Goal: Check status: Check status

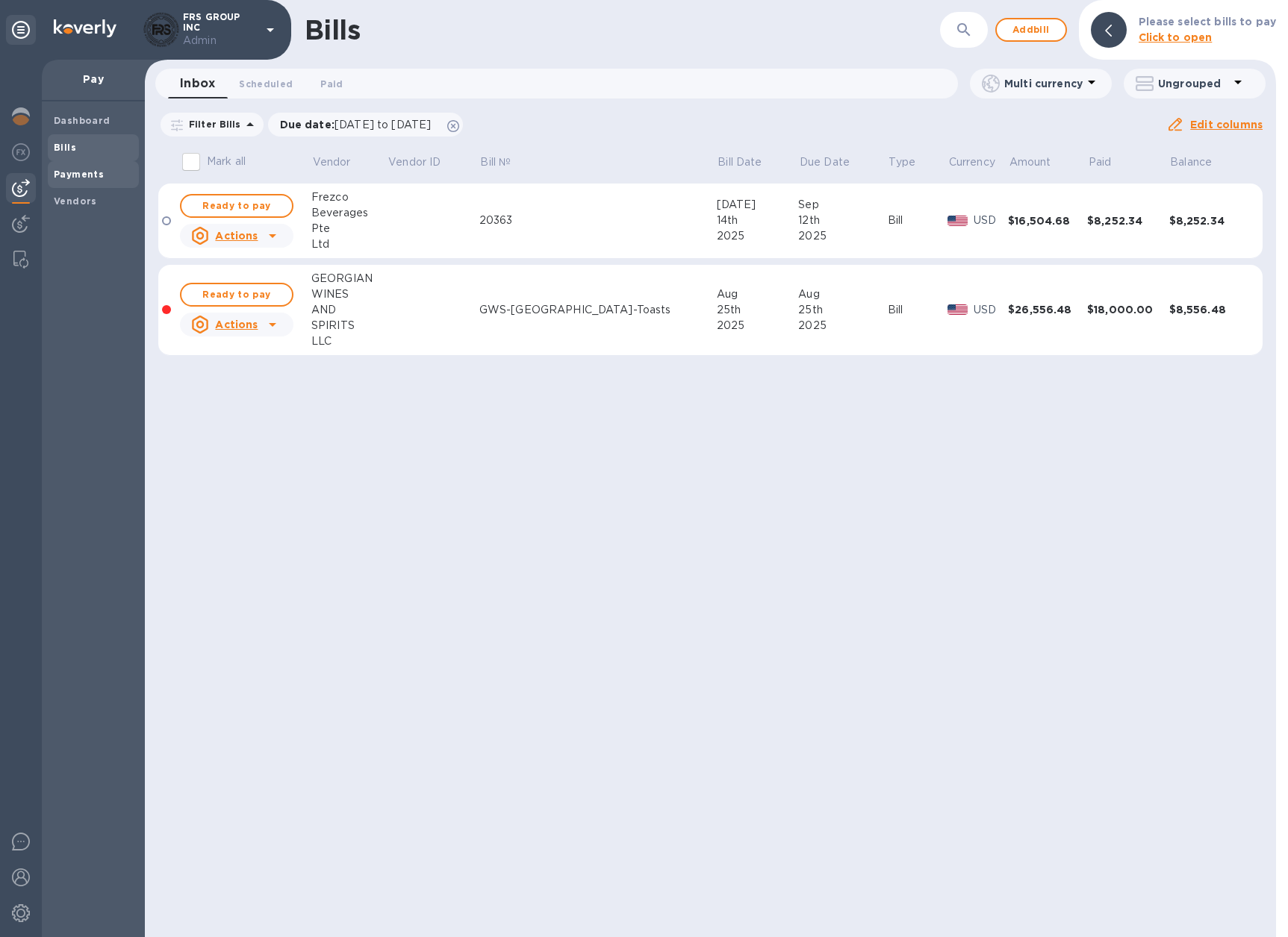
click at [71, 172] on b "Payments" at bounding box center [78, 173] width 50 height 11
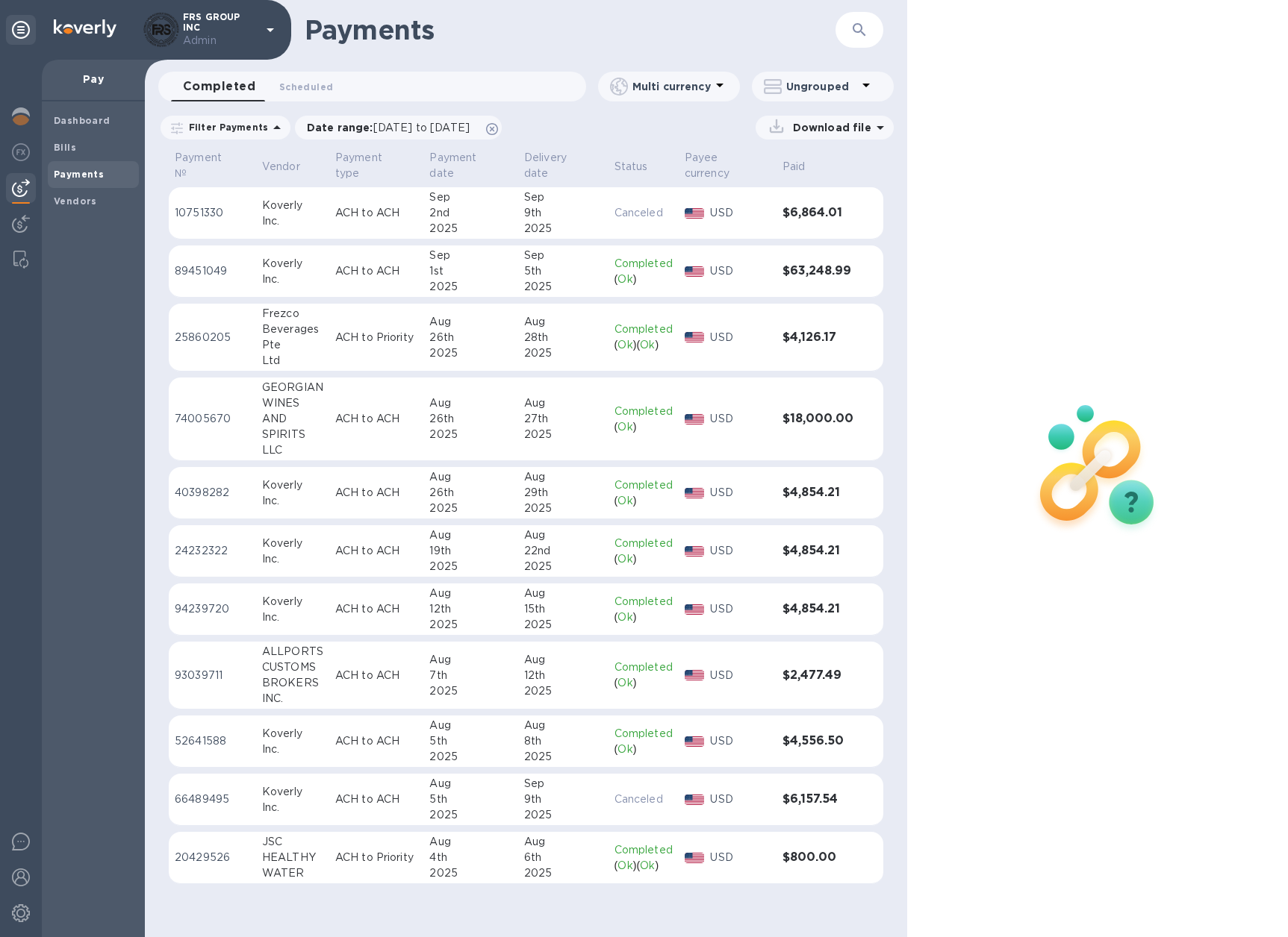
click at [869, 32] on button "button" at bounding box center [859, 30] width 36 height 36
paste input "GEORGIAN WINES"
type input "GEORGIAN WINES"
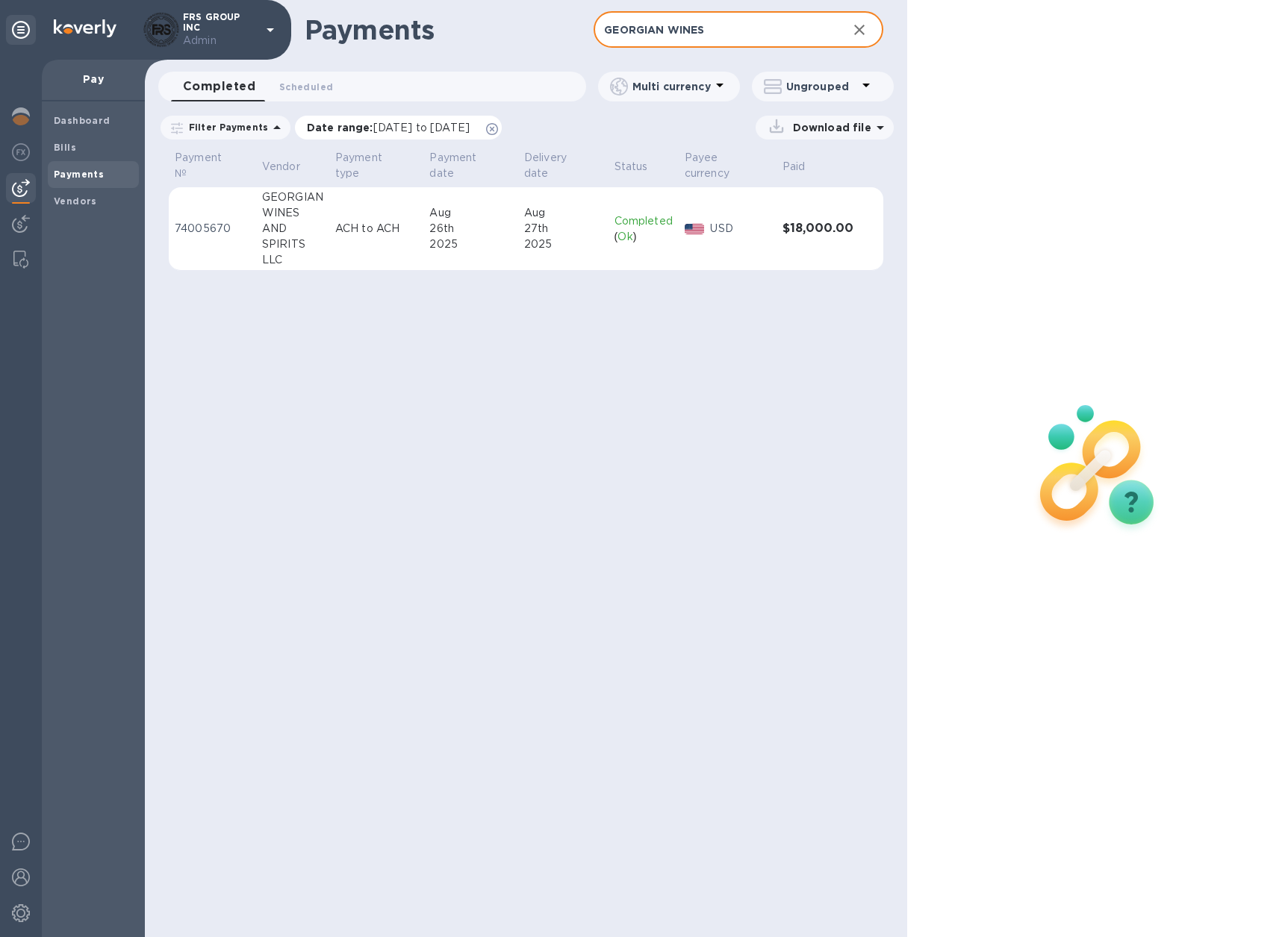
click at [497, 126] on icon at bounding box center [491, 129] width 12 height 12
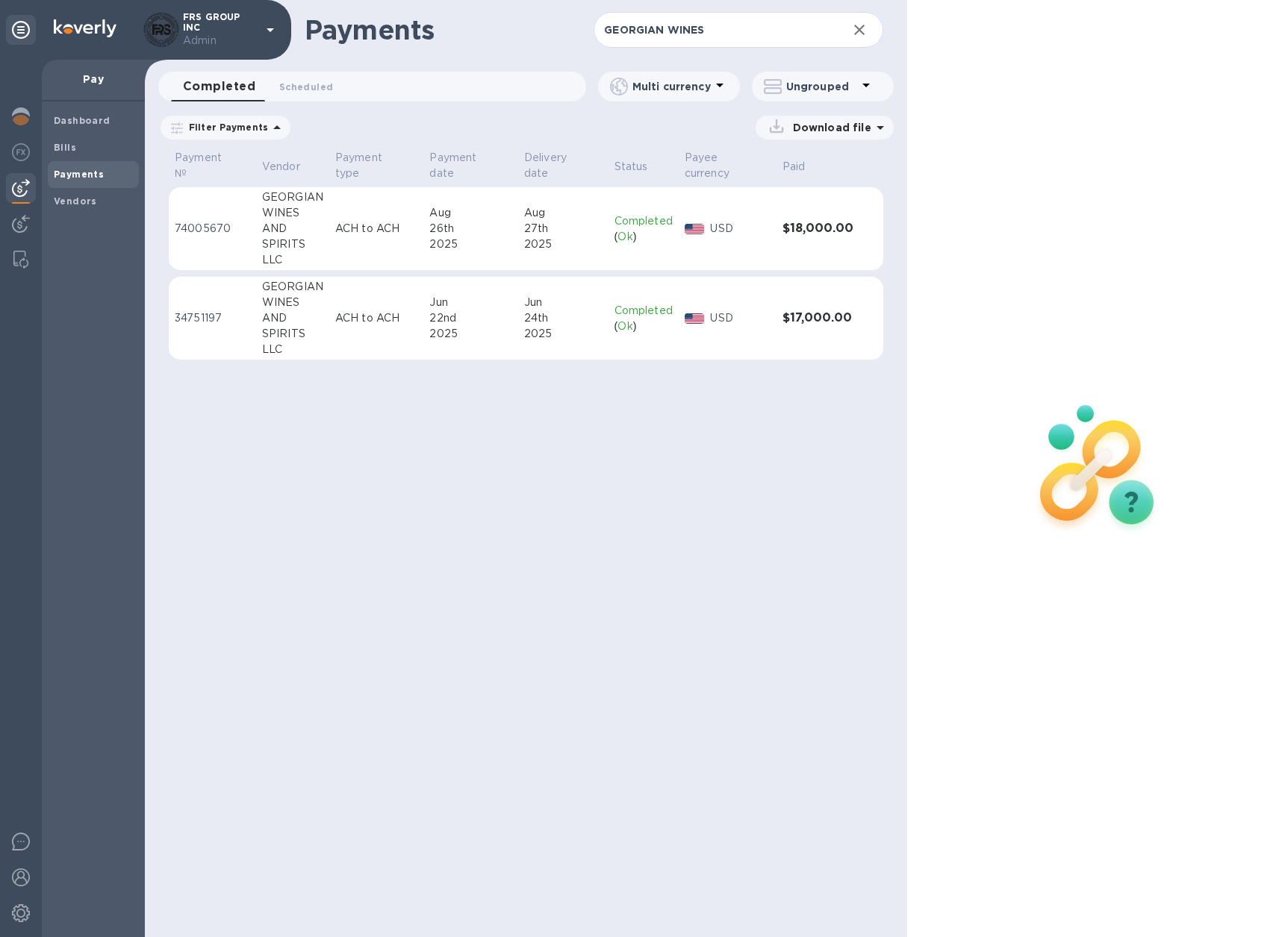
click at [396, 335] on td "ACH to ACH" at bounding box center [376, 318] width 95 height 83
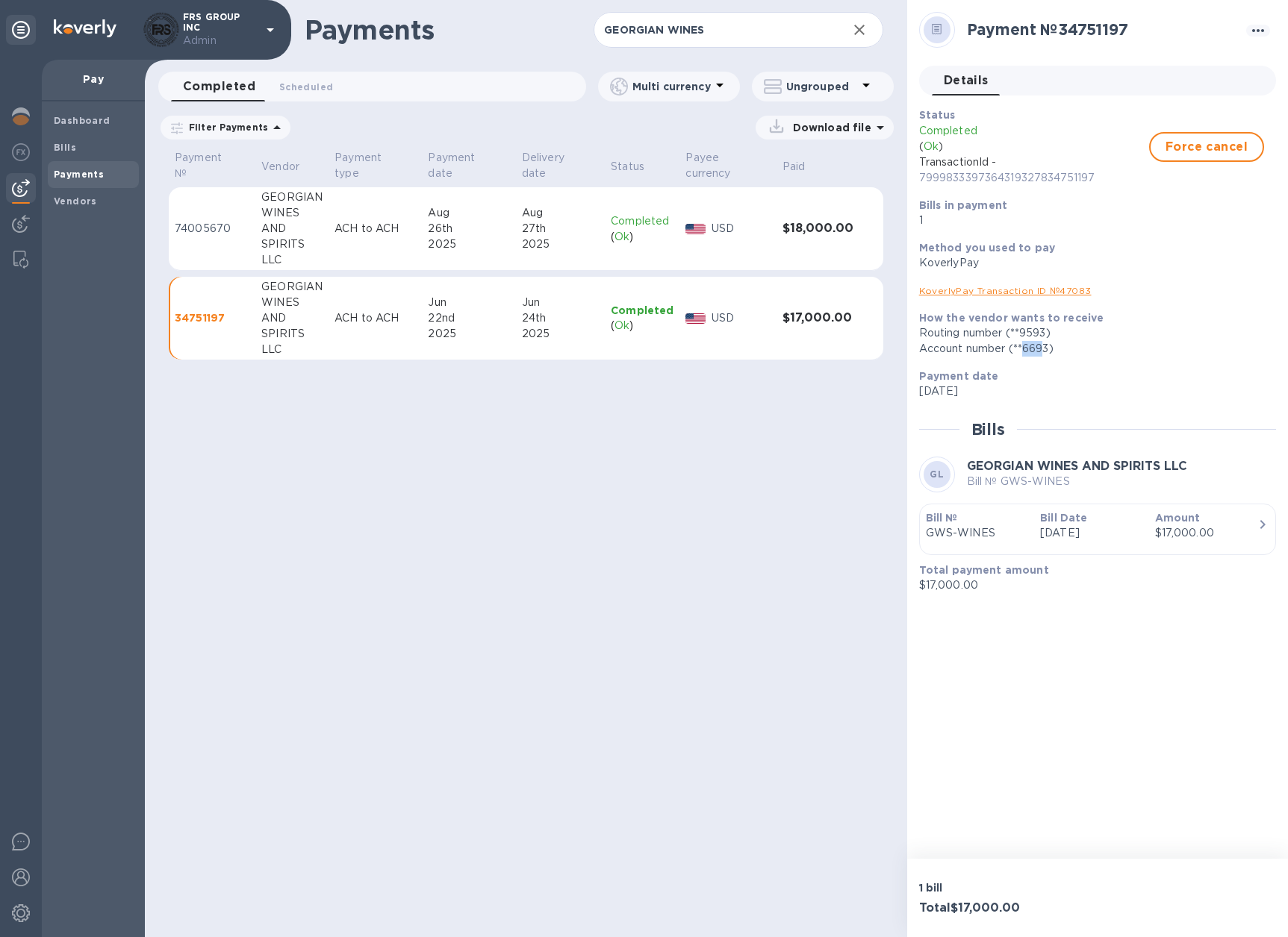
drag, startPoint x: 1024, startPoint y: 347, endPoint x: 1049, endPoint y: 347, distance: 25.0
click at [1049, 347] on div "Account number (**6693)" at bounding box center [1091, 349] width 345 height 16
click at [785, 231] on h3 "$18,000.00" at bounding box center [818, 229] width 71 height 14
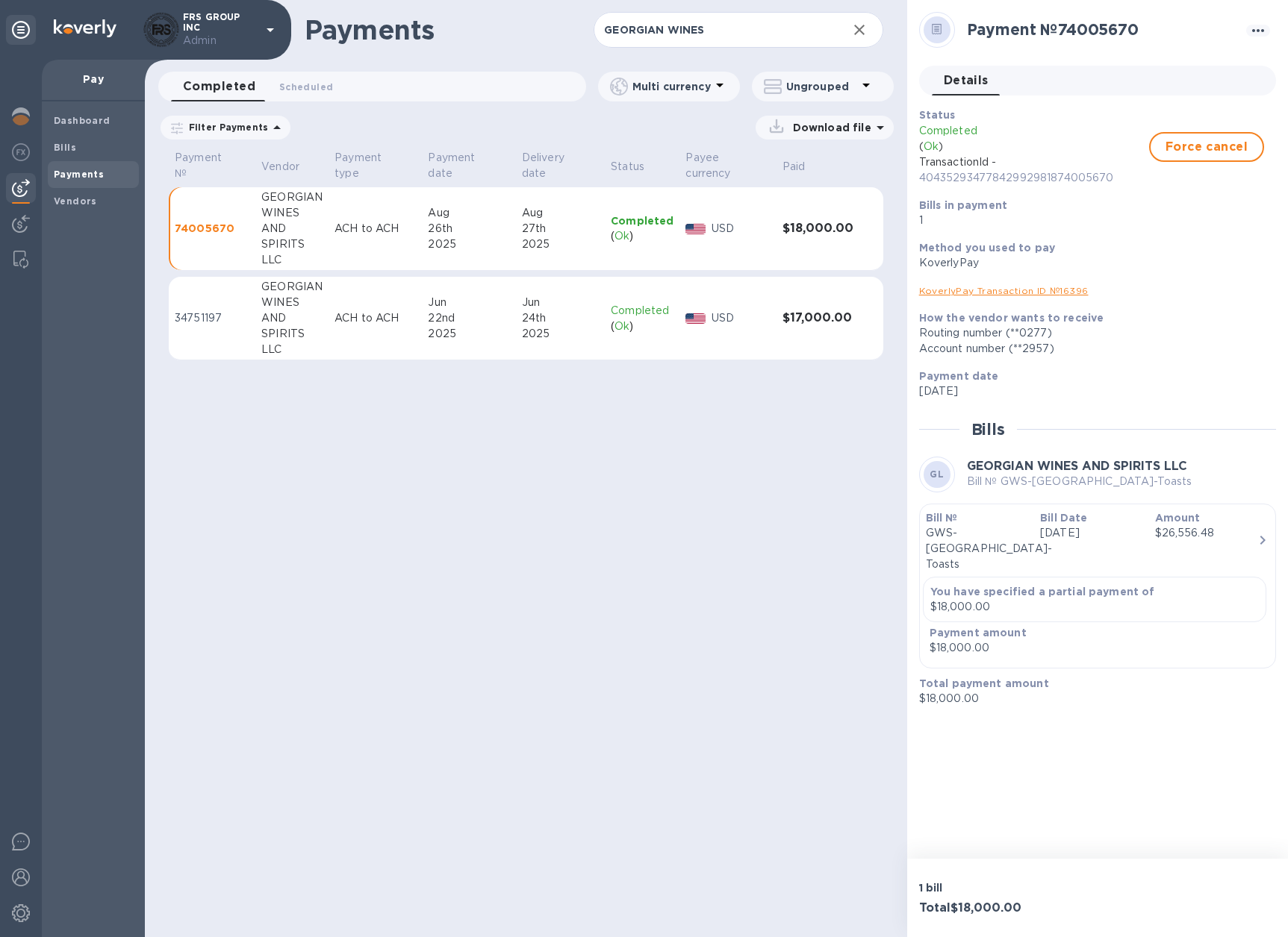
click at [815, 322] on h3 "$17,000.00" at bounding box center [818, 318] width 71 height 14
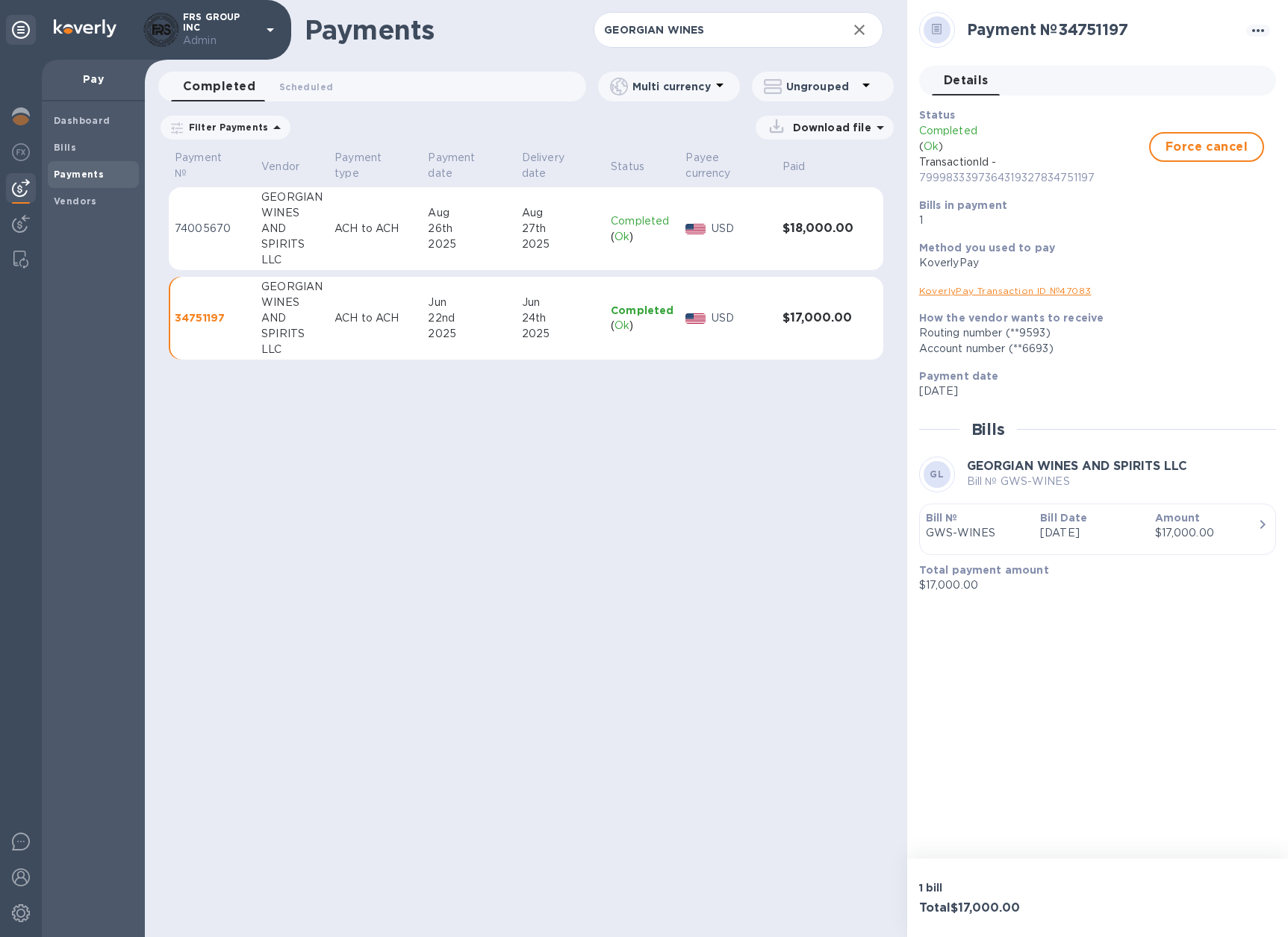
click at [1109, 536] on p "Jun 22nd 2025" at bounding box center [1090, 533] width 102 height 16
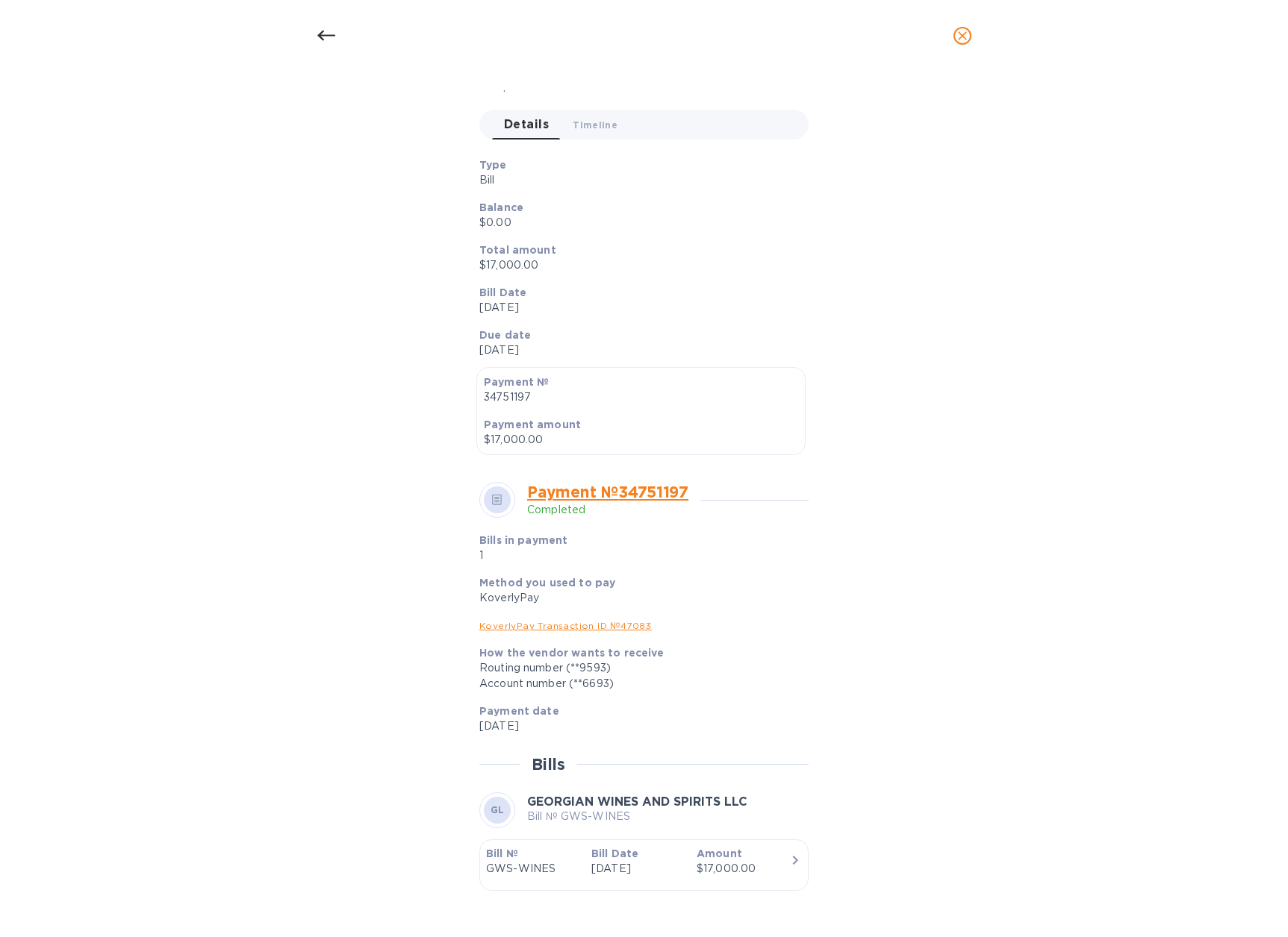
scroll to position [177, 0]
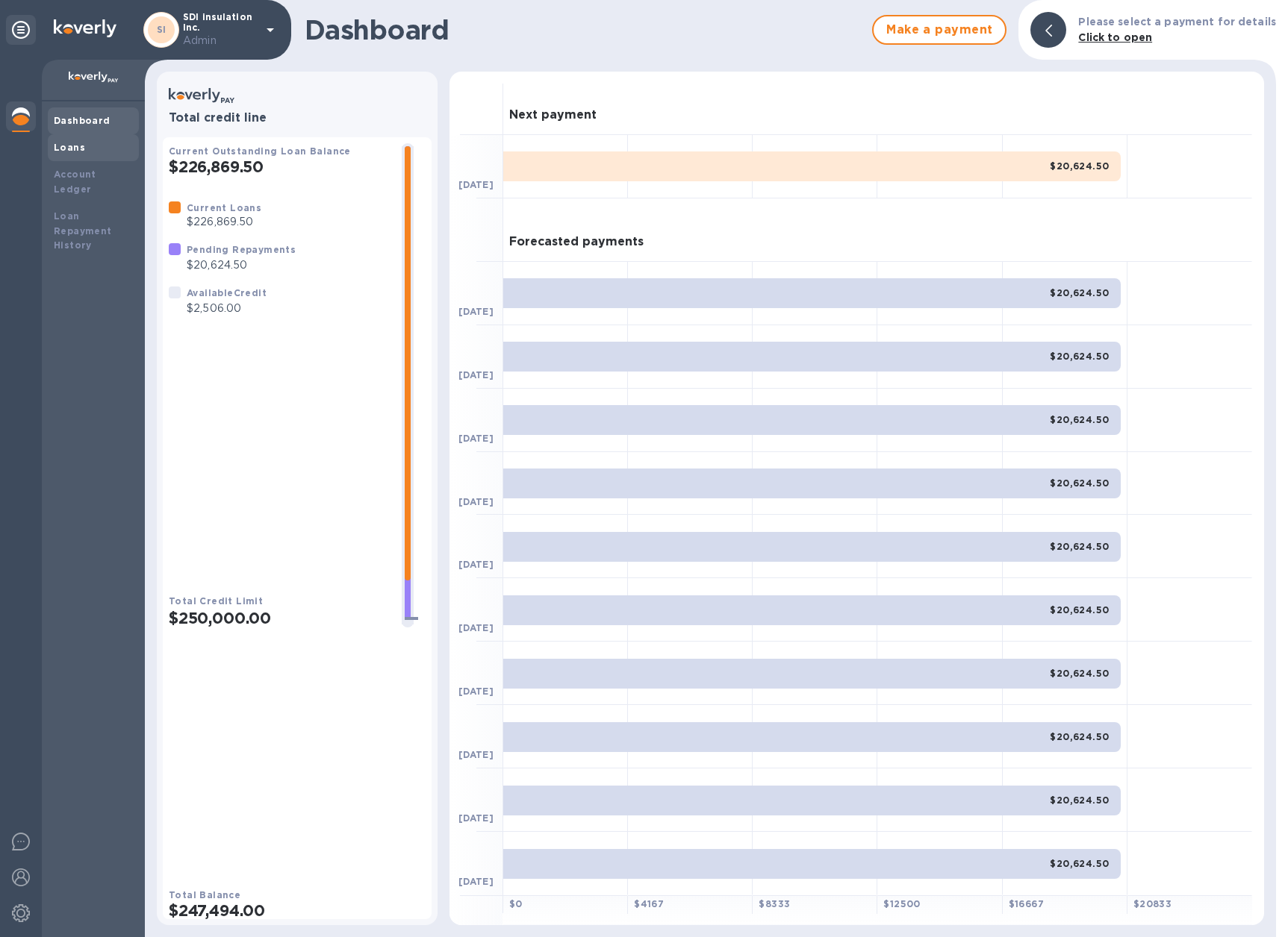
click at [62, 158] on div "Loans" at bounding box center [93, 148] width 91 height 27
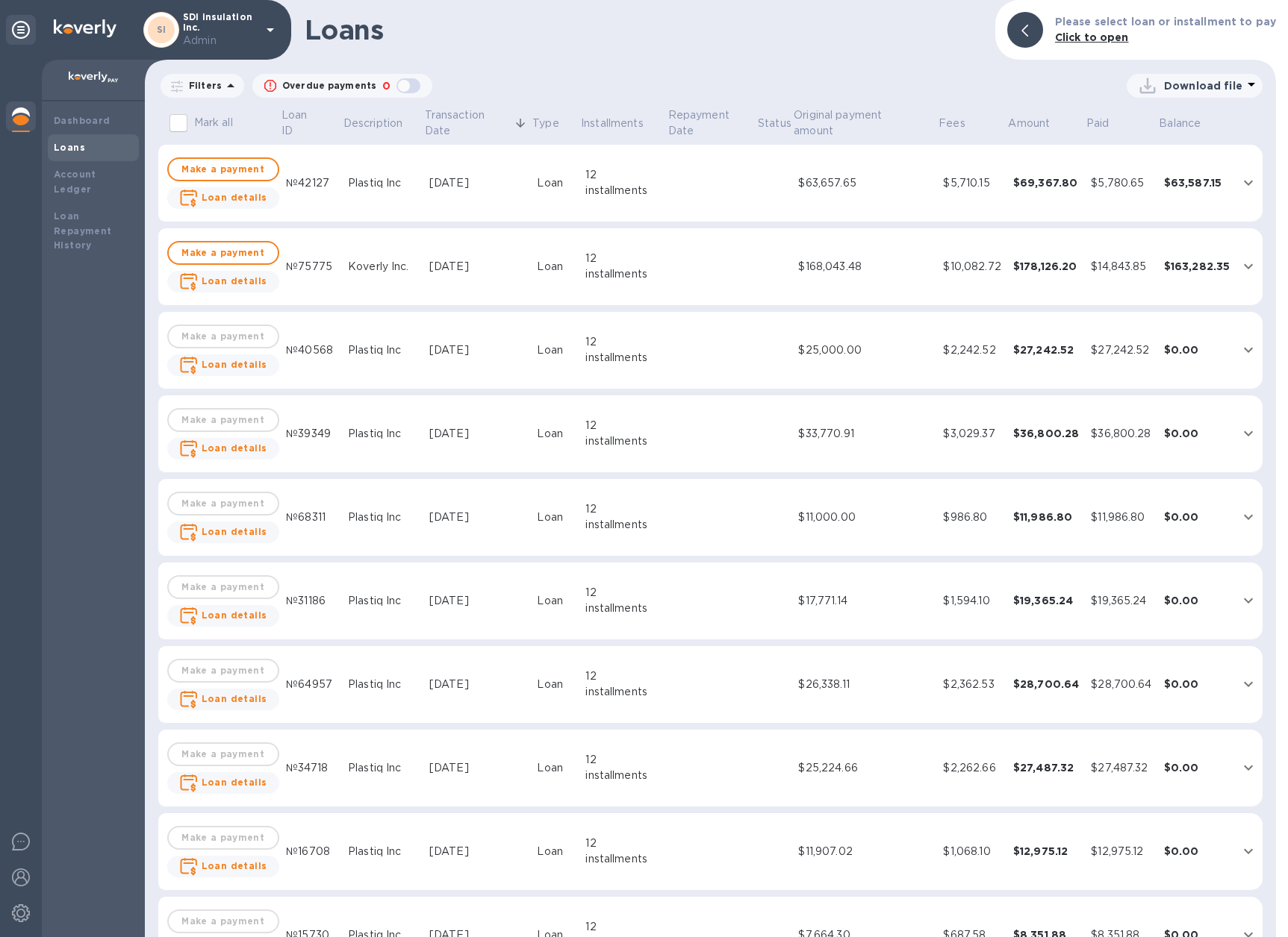
click at [698, 289] on td at bounding box center [711, 267] width 89 height 77
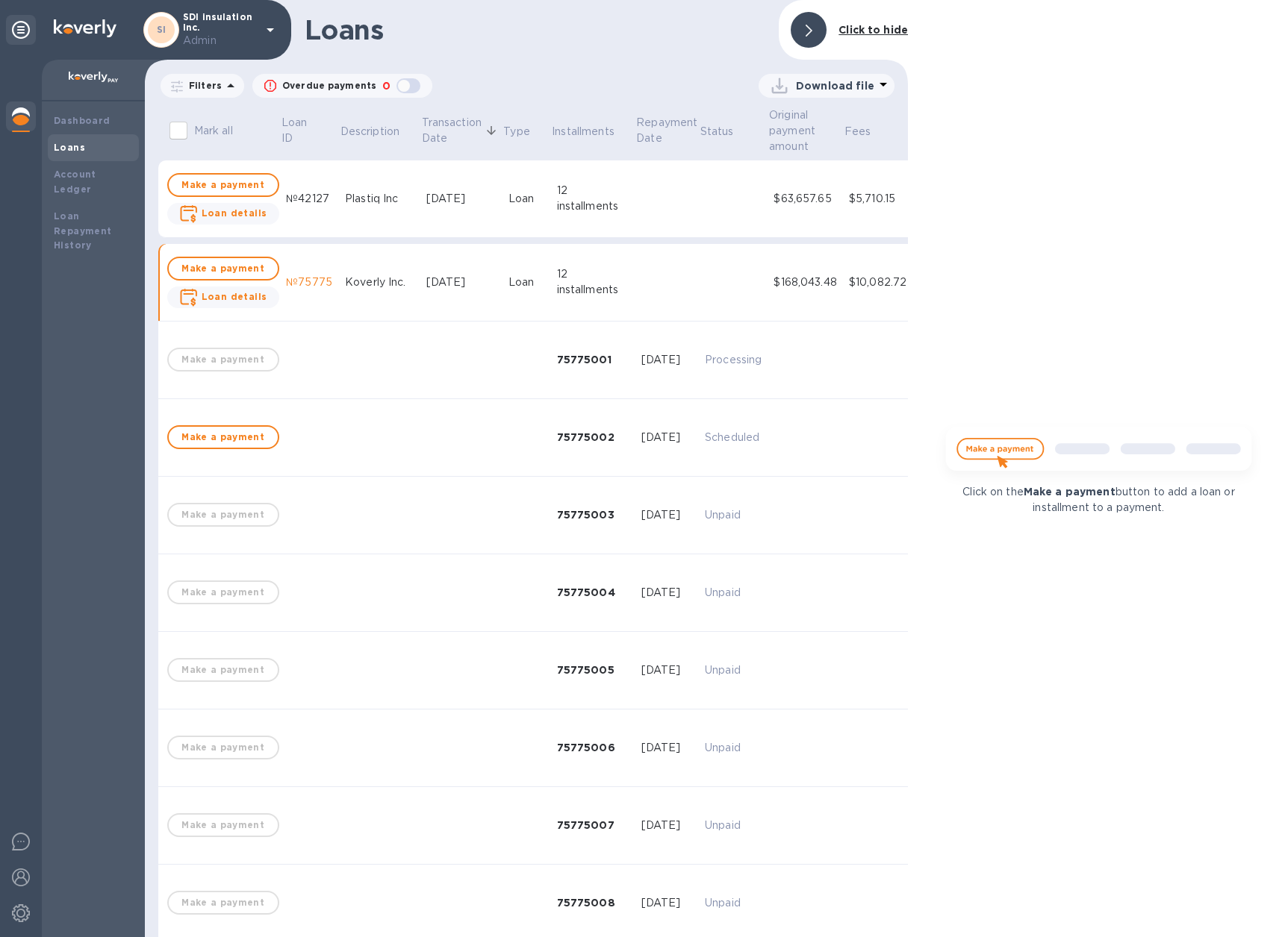
click at [698, 288] on td at bounding box center [732, 282] width 68 height 77
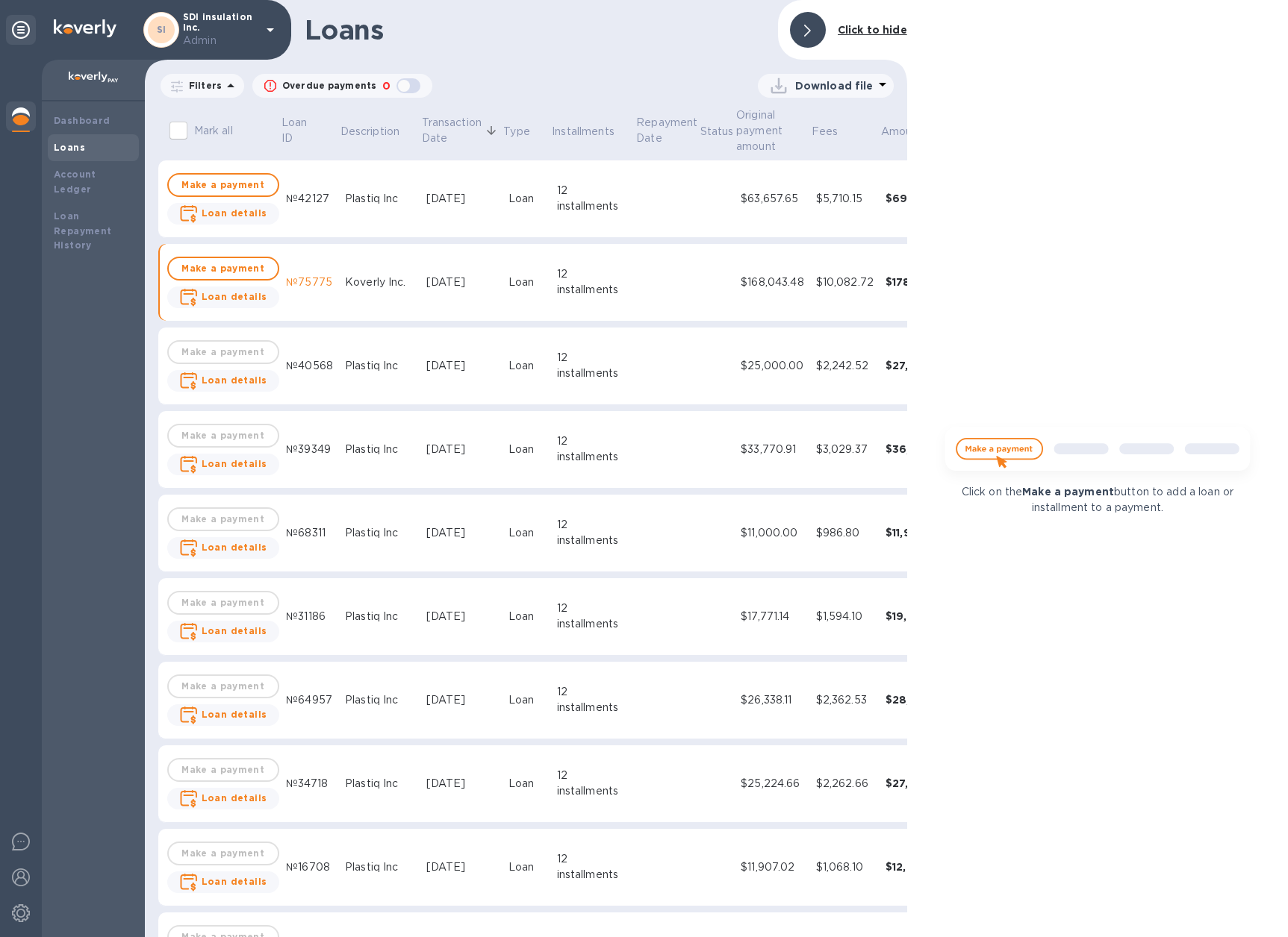
click at [812, 25] on div at bounding box center [807, 30] width 36 height 36
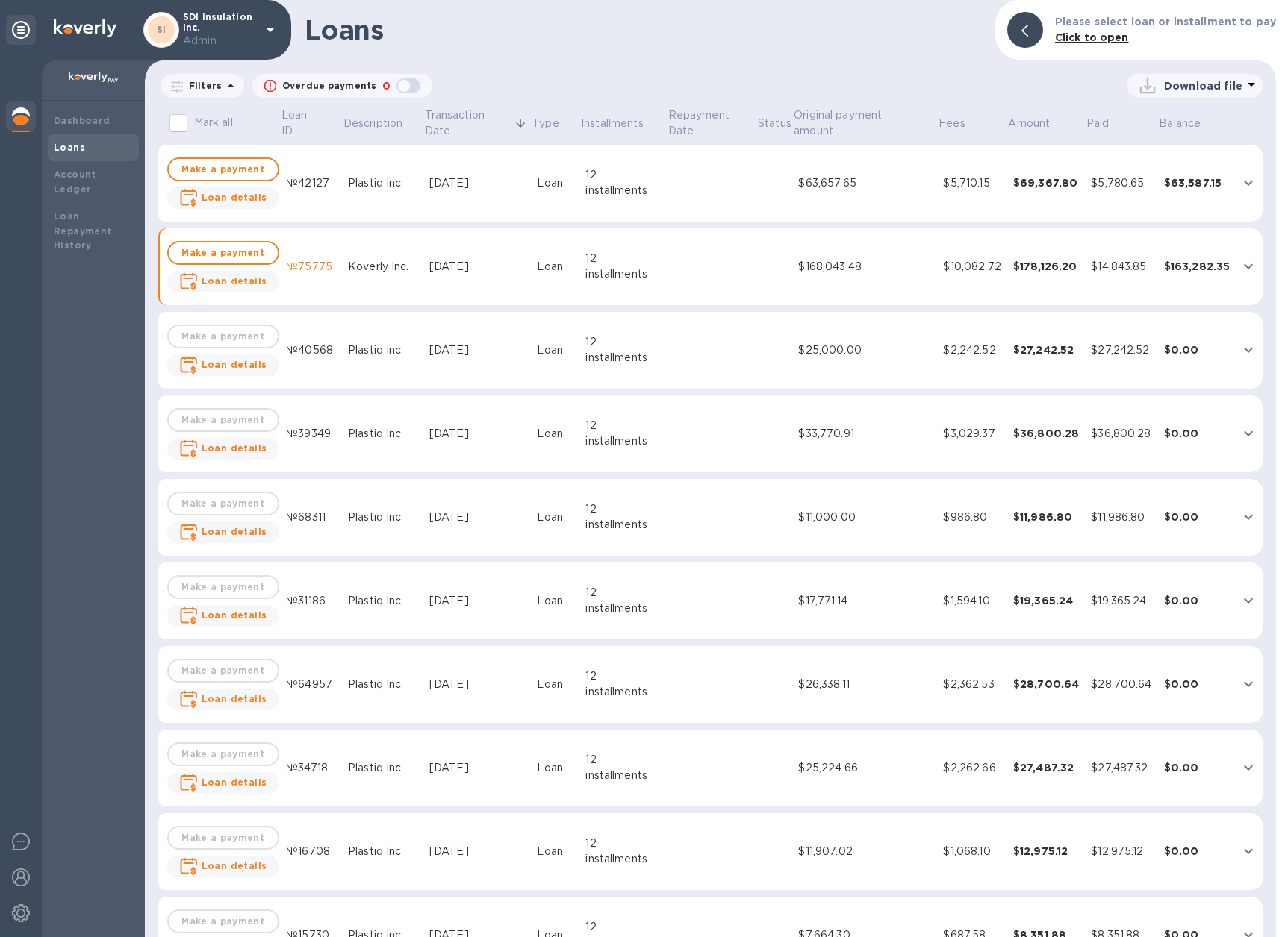
click at [351, 283] on td "Koverly Inc." at bounding box center [382, 267] width 81 height 77
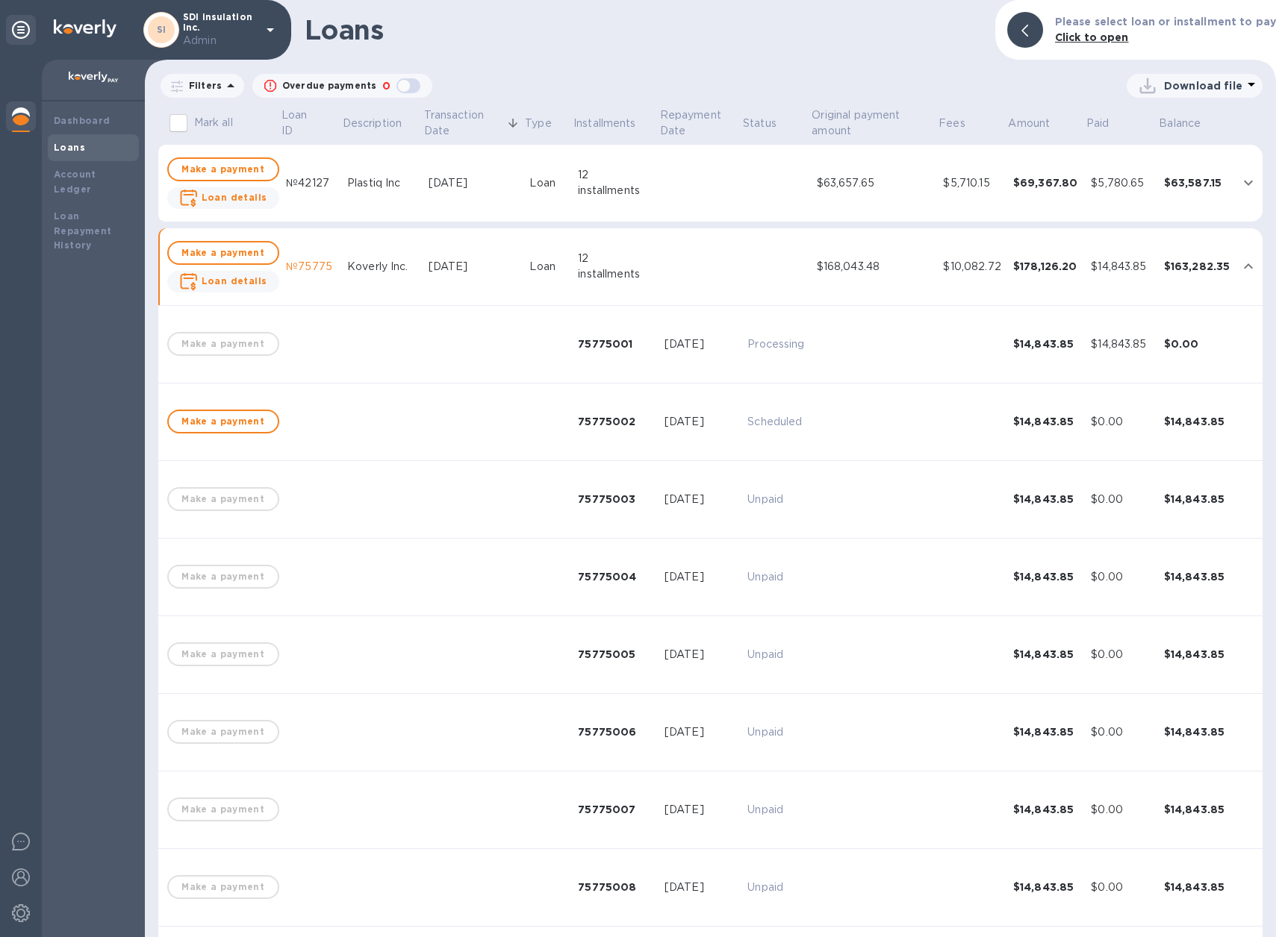
click at [351, 283] on td "Koverly Inc." at bounding box center [381, 267] width 81 height 77
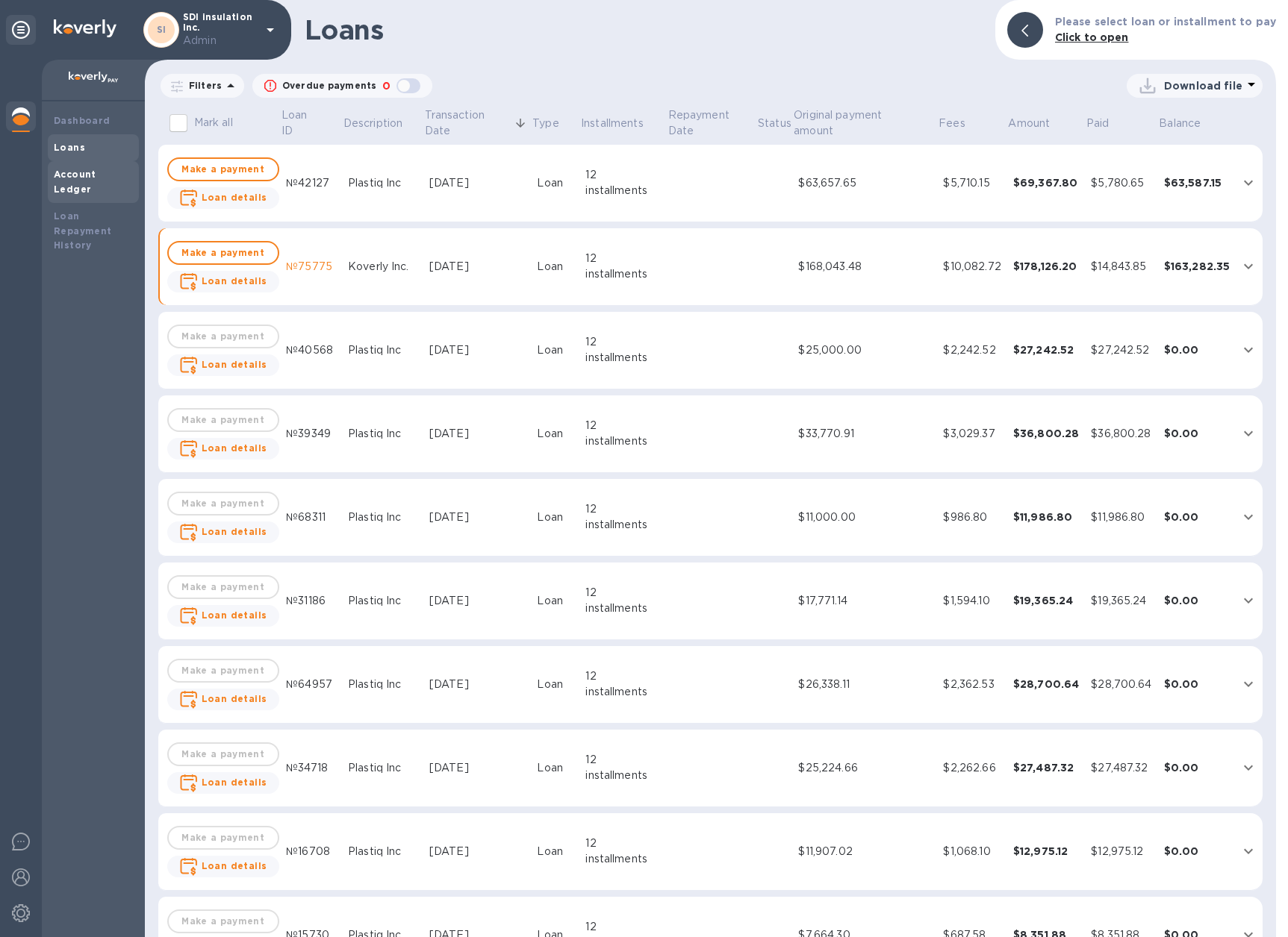
click at [83, 171] on b "Account Ledger" at bounding box center [74, 181] width 43 height 26
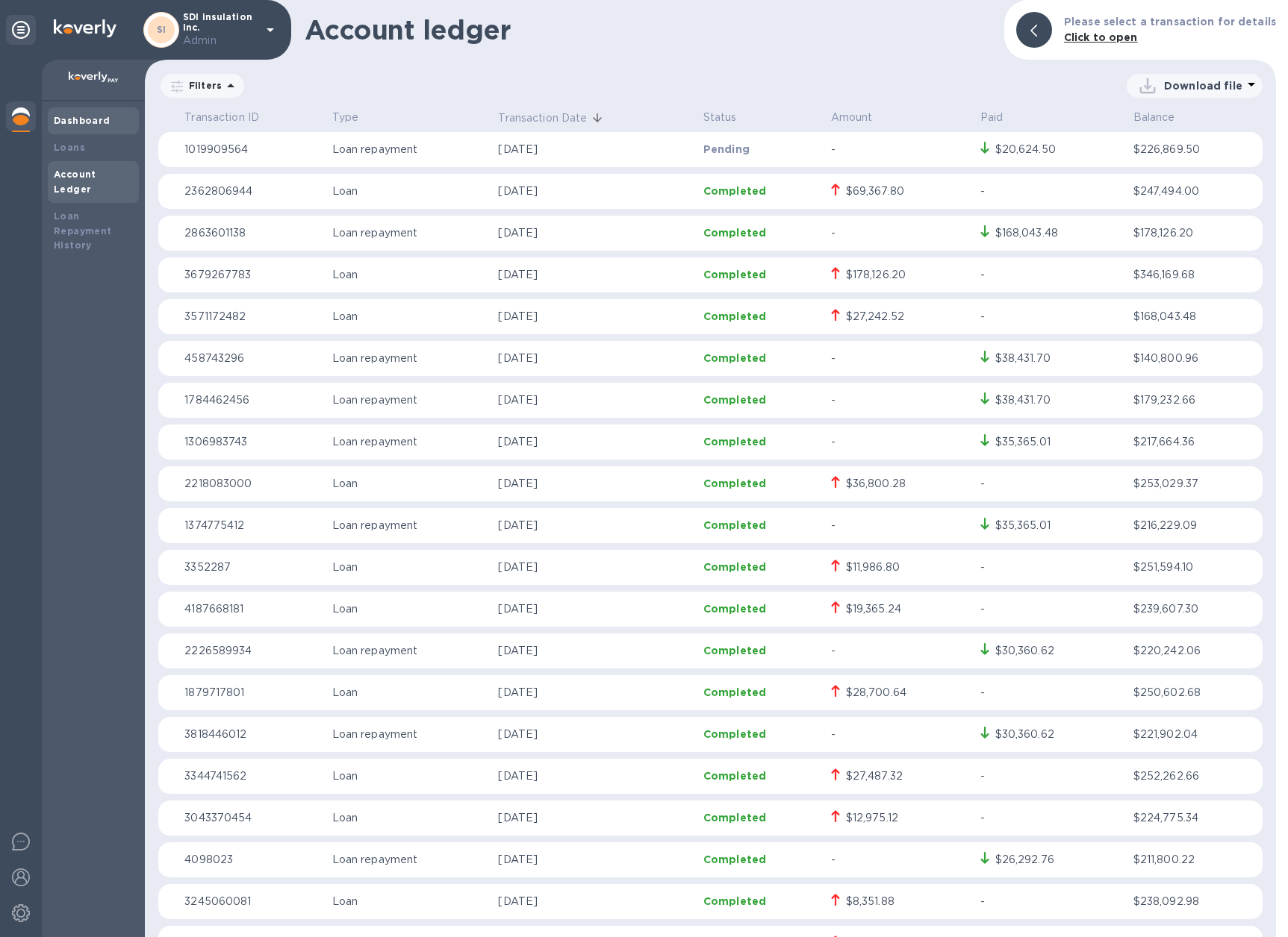
click at [74, 121] on b "Dashboard" at bounding box center [81, 120] width 56 height 11
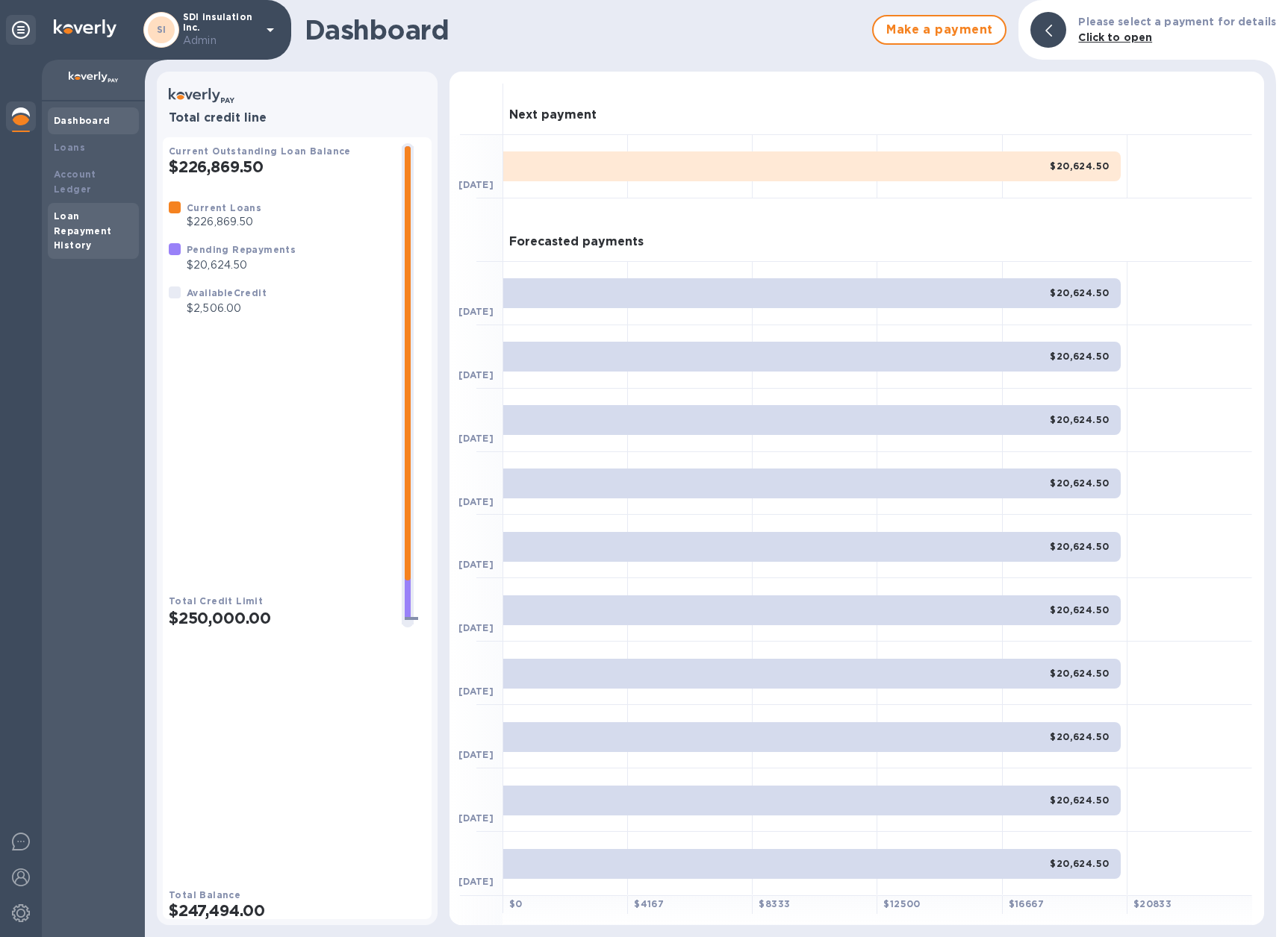
click at [54, 226] on b "Loan Repayment History" at bounding box center [82, 230] width 58 height 41
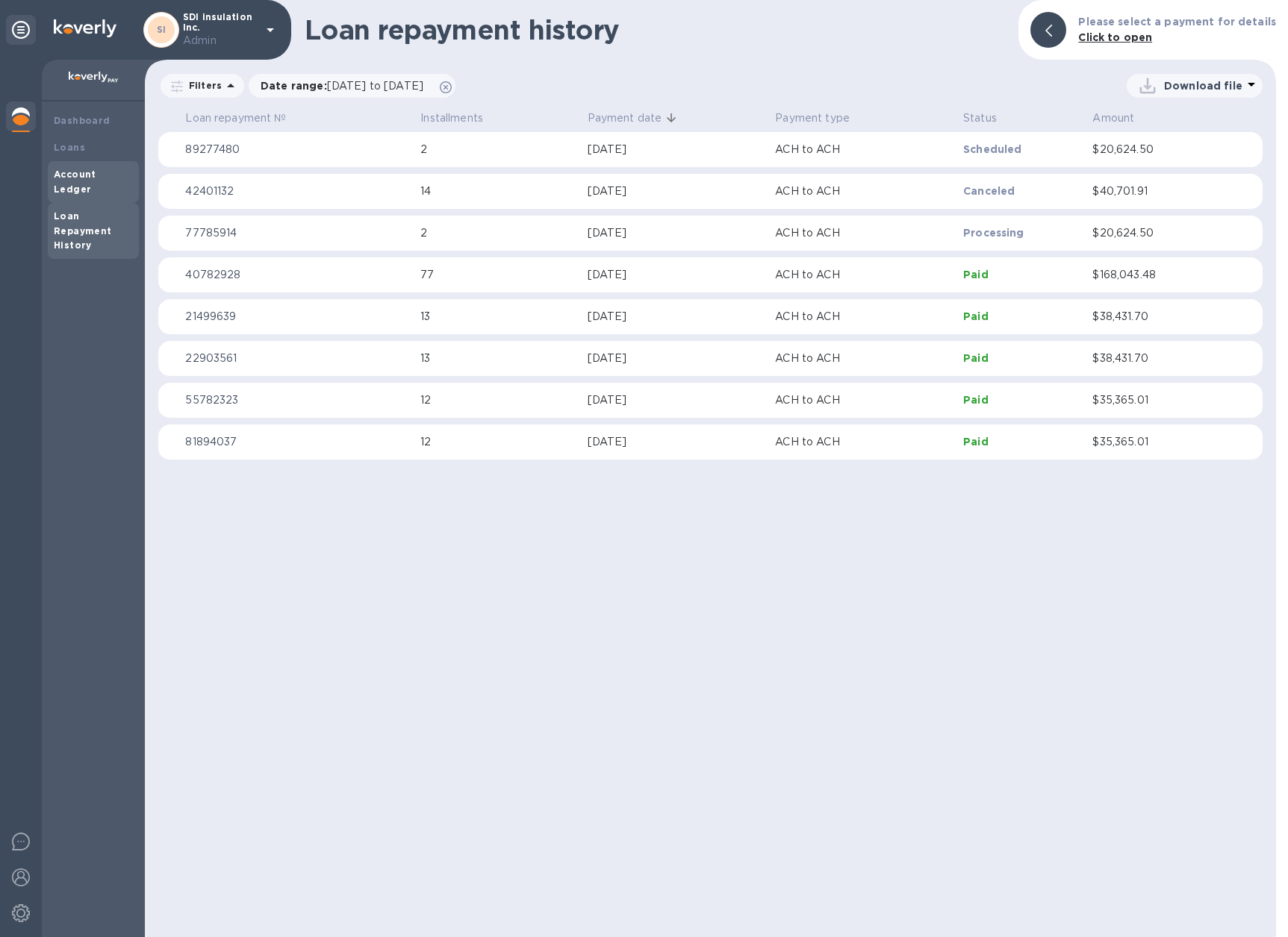
click at [77, 174] on b "Account Ledger" at bounding box center [74, 181] width 43 height 26
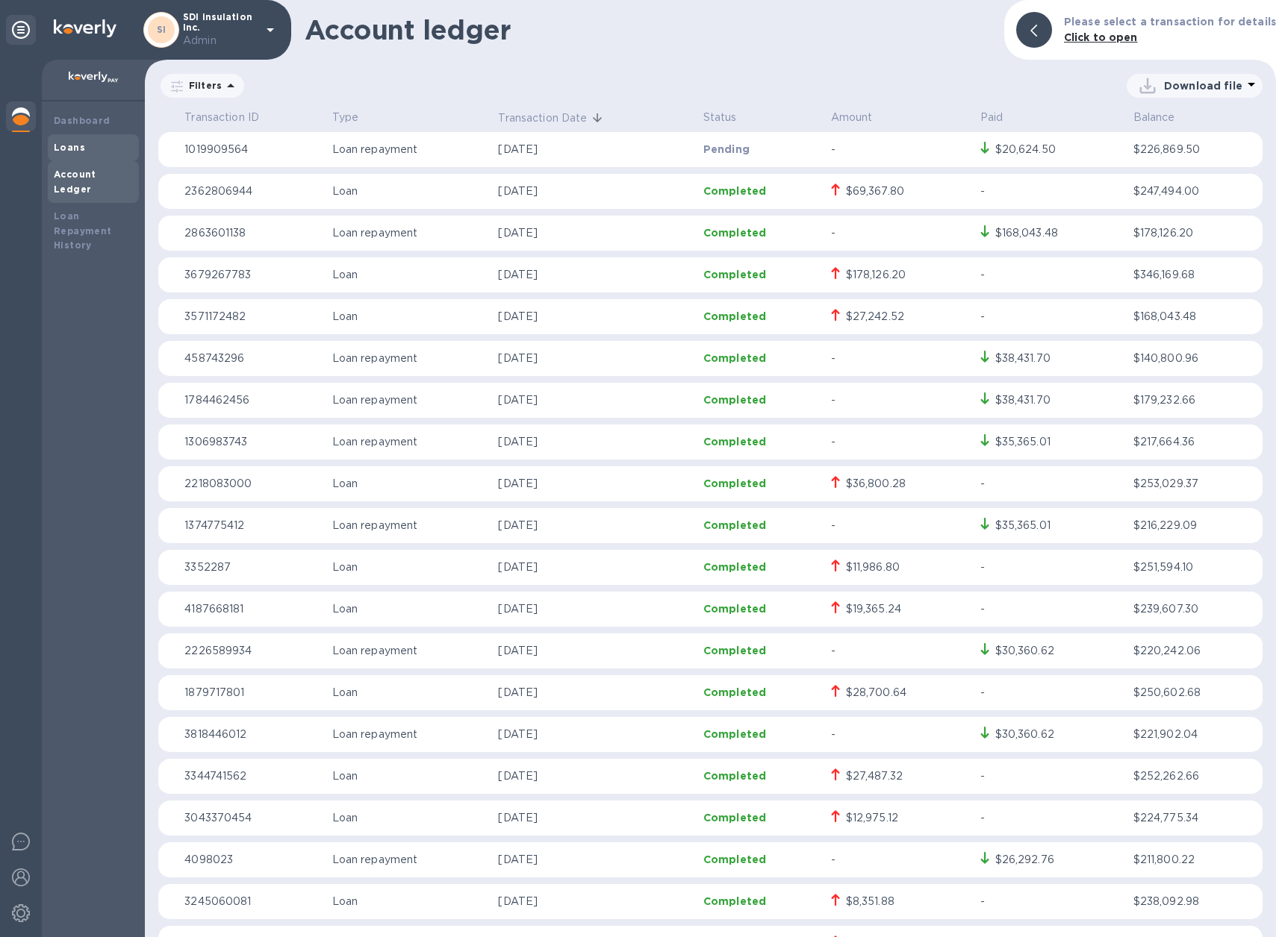
click at [93, 146] on div "Loans" at bounding box center [93, 148] width 79 height 15
